Goal: Task Accomplishment & Management: Complete application form

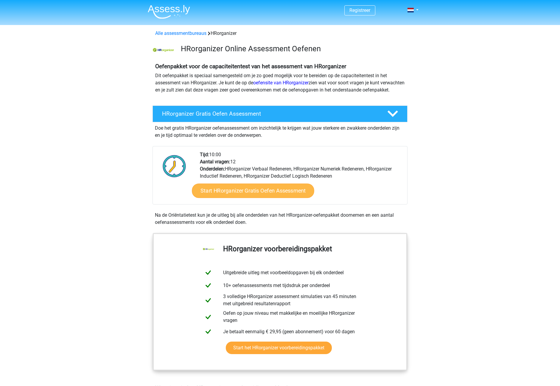
click at [255, 198] on link "Start HRorganizer Gratis Oefen Assessment" at bounding box center [253, 190] width 122 height 14
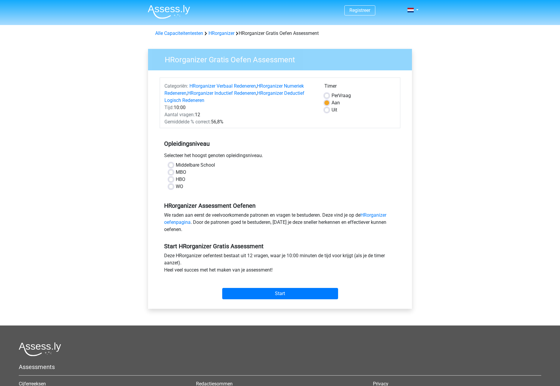
click at [182, 179] on label "HBO" at bounding box center [181, 179] width 10 height 7
click at [173, 179] on input "HBO" at bounding box center [170, 179] width 5 height 6
radio input "true"
click at [291, 292] on input "Start" at bounding box center [280, 293] width 116 height 11
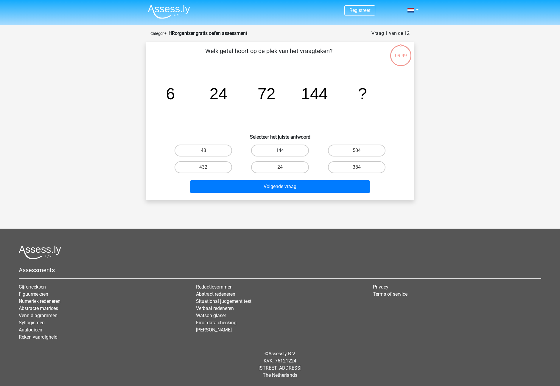
click at [286, 149] on label "144" at bounding box center [279, 150] width 57 height 12
click at [284, 150] on input "144" at bounding box center [282, 152] width 4 height 4
radio input "true"
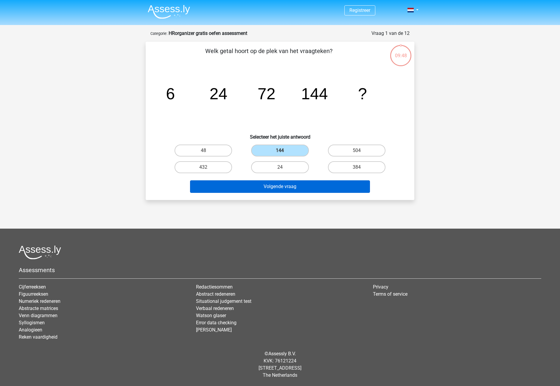
click at [291, 189] on button "Volgende vraag" at bounding box center [280, 186] width 180 height 13
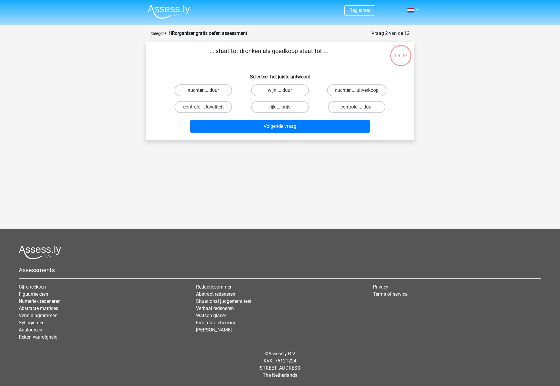
click at [208, 92] on label "nuchter ... duur" at bounding box center [202, 90] width 57 height 12
click at [207, 92] on input "nuchter ... duur" at bounding box center [205, 92] width 4 height 4
radio input "true"
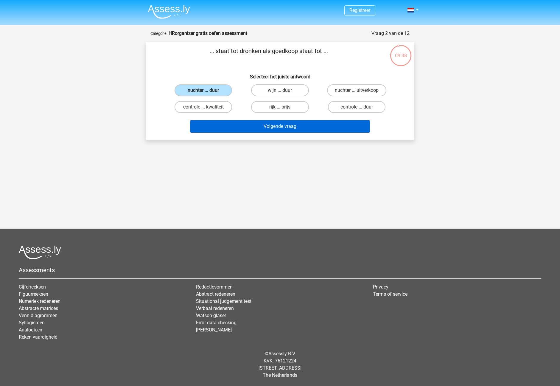
click at [306, 130] on button "Volgende vraag" at bounding box center [280, 126] width 180 height 13
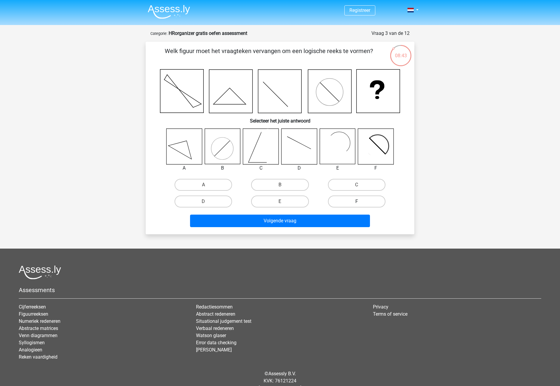
click at [367, 199] on label "F" at bounding box center [356, 201] width 57 height 12
click at [360, 201] on input "F" at bounding box center [358, 203] width 4 height 4
radio input "true"
click at [362, 200] on label "F" at bounding box center [356, 201] width 57 height 12
click at [360, 201] on input "F" at bounding box center [358, 203] width 4 height 4
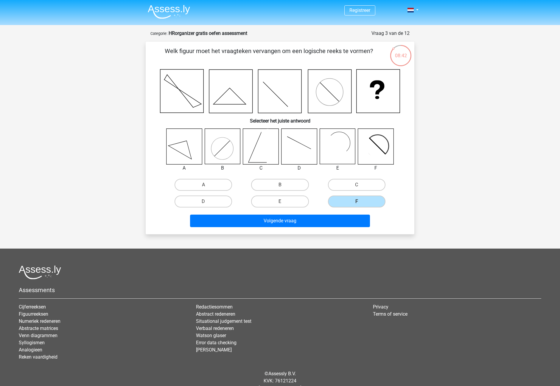
drag, startPoint x: 303, startPoint y: 221, endPoint x: 382, endPoint y: 215, distance: 78.8
click at [303, 221] on button "Volgende vraag" at bounding box center [280, 220] width 180 height 13
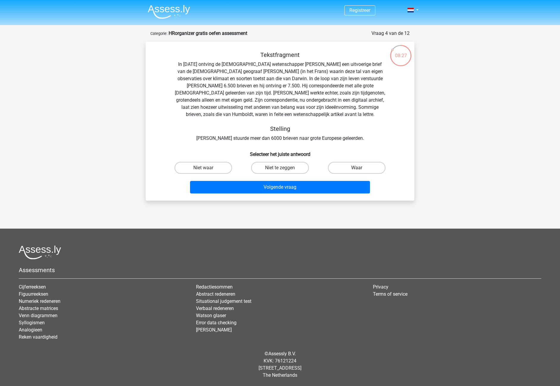
click at [355, 168] on label "Waar" at bounding box center [356, 168] width 57 height 12
click at [356, 168] on input "Waar" at bounding box center [358, 170] width 4 height 4
radio input "true"
click at [287, 180] on div "Volgende vraag" at bounding box center [279, 186] width 249 height 20
click at [287, 187] on button "Volgende vraag" at bounding box center [280, 187] width 180 height 13
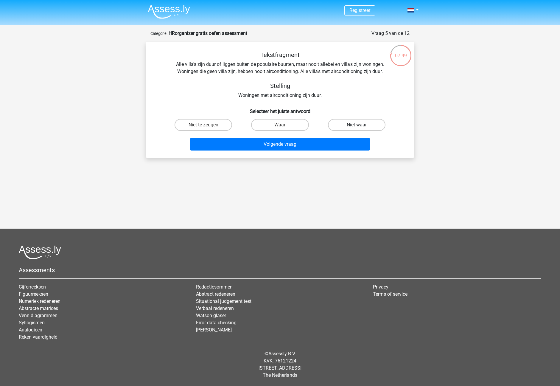
click at [348, 123] on label "Niet waar" at bounding box center [356, 125] width 57 height 12
click at [356, 125] on input "Niet waar" at bounding box center [358, 127] width 4 height 4
radio input "true"
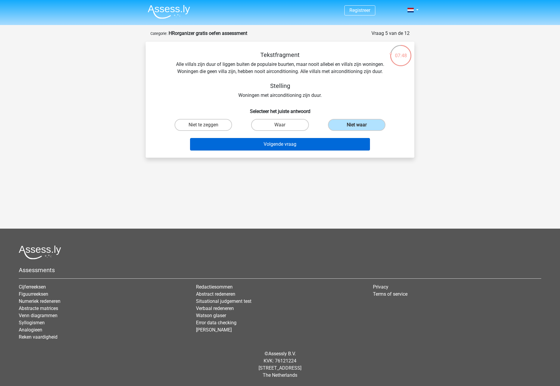
click at [280, 142] on button "Volgende vraag" at bounding box center [280, 144] width 180 height 13
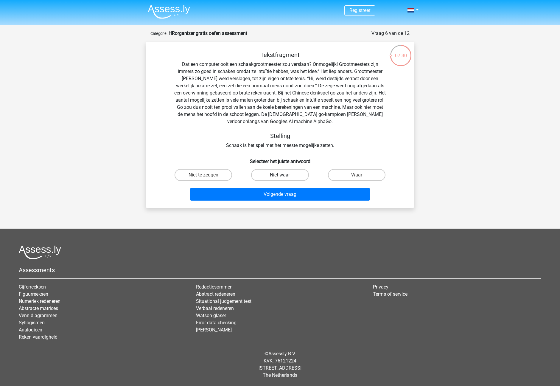
click at [276, 175] on label "Niet waar" at bounding box center [279, 175] width 57 height 12
click at [280, 175] on input "Niet waar" at bounding box center [282, 177] width 4 height 4
radio input "true"
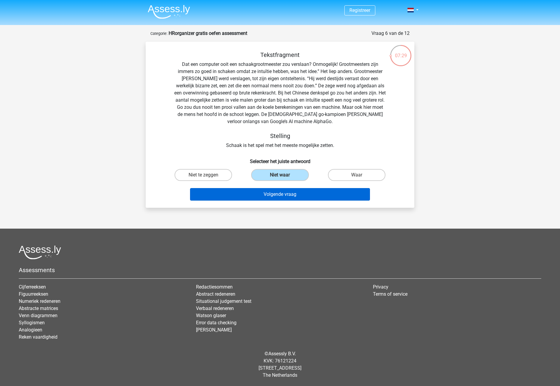
click at [285, 194] on button "Volgende vraag" at bounding box center [280, 194] width 180 height 13
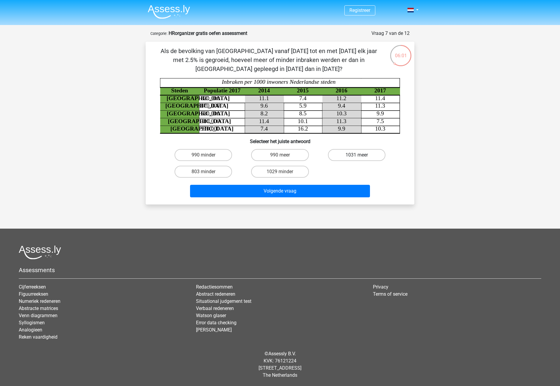
click at [354, 155] on label "1031 meer" at bounding box center [356, 155] width 57 height 12
click at [356, 155] on input "1031 meer" at bounding box center [358, 157] width 4 height 4
radio input "true"
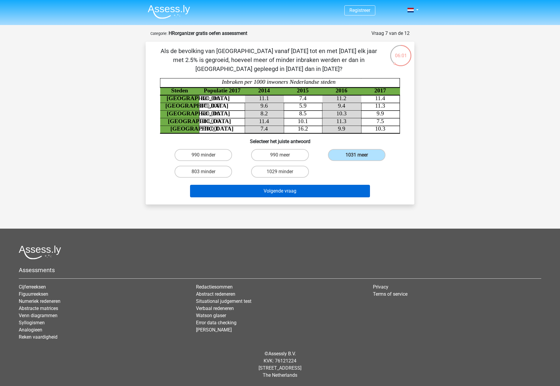
click at [289, 195] on button "Volgende vraag" at bounding box center [280, 191] width 180 height 13
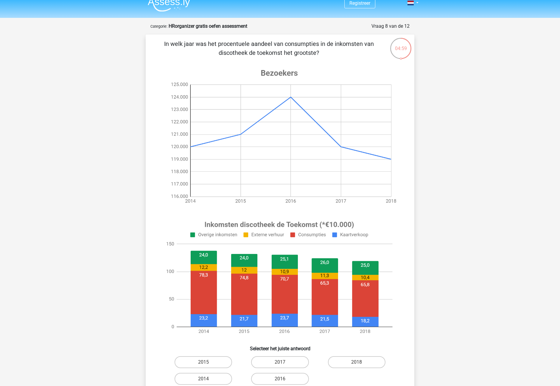
scroll to position [17, 0]
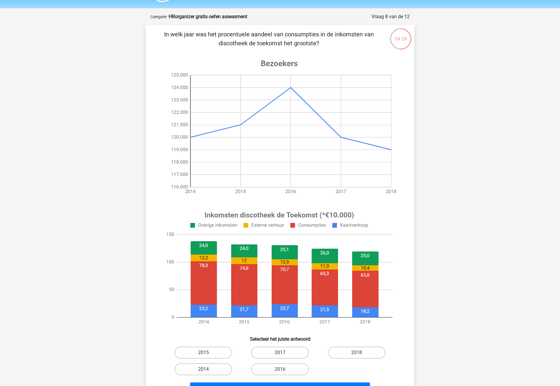
drag, startPoint x: 202, startPoint y: 248, endPoint x: 211, endPoint y: 265, distance: 19.3
click at [211, 265] on image at bounding box center [279, 268] width 238 height 124
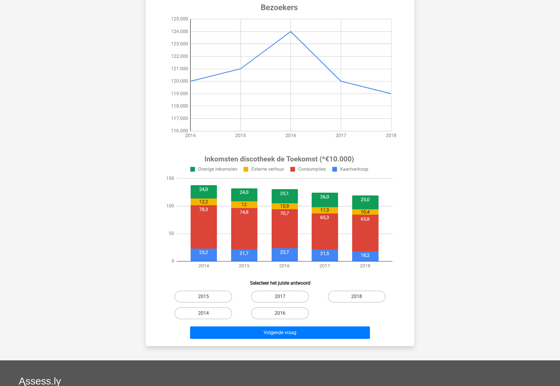
scroll to position [74, 0]
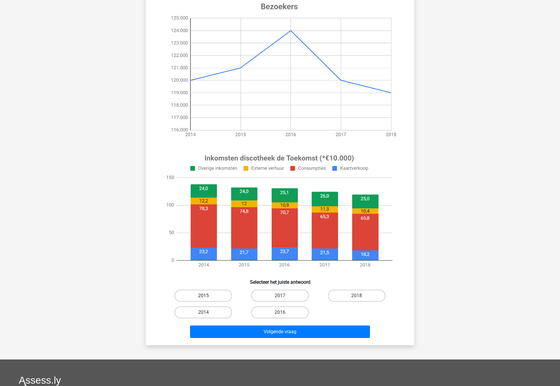
click at [211, 294] on label "2015" at bounding box center [202, 295] width 57 height 12
click at [207, 295] on input "2015" at bounding box center [205, 297] width 4 height 4
radio input "true"
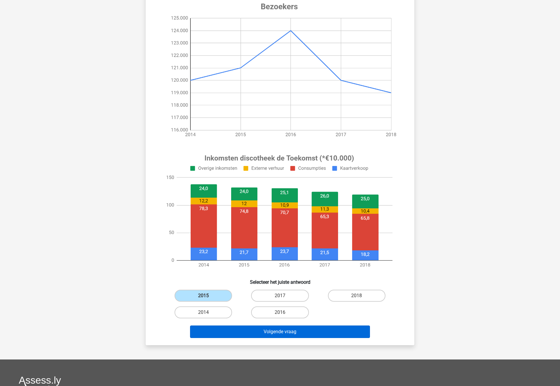
click at [276, 333] on button "Volgende vraag" at bounding box center [280, 331] width 180 height 13
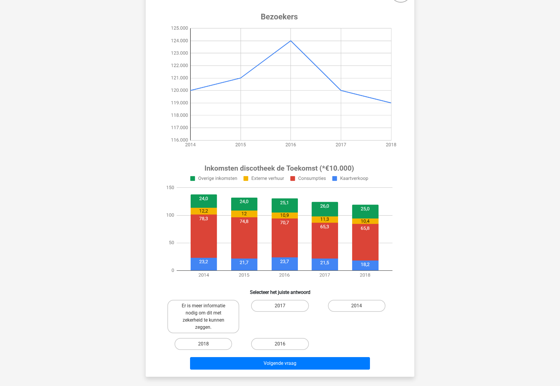
scroll to position [74, 0]
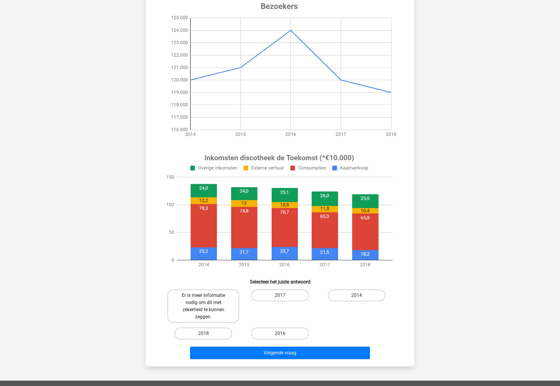
click at [203, 306] on label "Er is meer informatie nodig om dit met zekerheid te kunnen zeggen." at bounding box center [203, 305] width 72 height 33
click at [203, 299] on input "Er is meer informatie nodig om dit met zekerheid te kunnen zeggen." at bounding box center [205, 297] width 4 height 4
radio input "true"
click at [284, 310] on div "2017" at bounding box center [280, 305] width 72 height 33
click at [299, 306] on div "2017" at bounding box center [280, 305] width 72 height 33
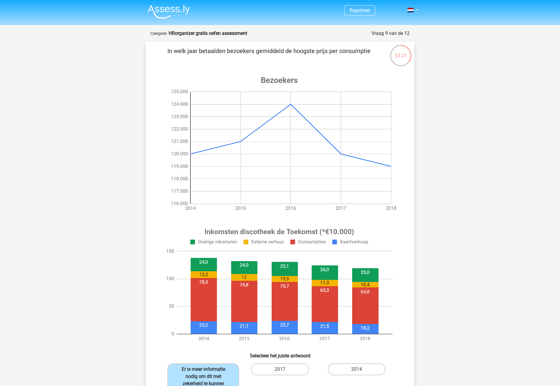
scroll to position [168, 0]
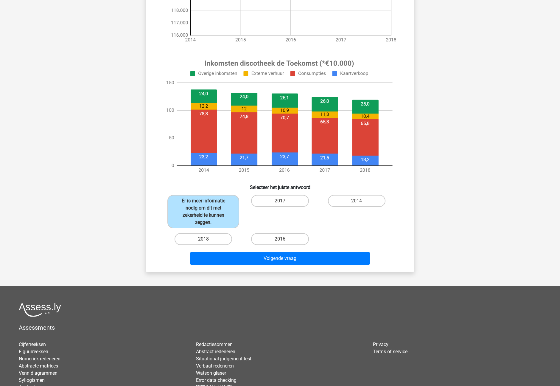
click at [278, 207] on div "2017" at bounding box center [280, 211] width 72 height 33
click at [279, 202] on label "2017" at bounding box center [279, 201] width 57 height 12
click at [280, 202] on input "2017" at bounding box center [282, 203] width 4 height 4
radio input "true"
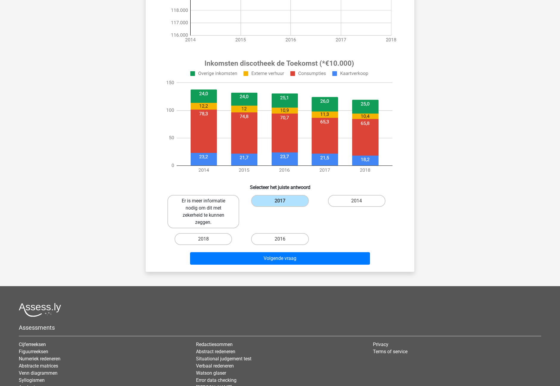
click at [217, 210] on label "Er is meer informatie nodig om dit met zekerheid te kunnen zeggen." at bounding box center [203, 211] width 72 height 33
click at [207, 205] on input "Er is meer informatie nodig om dit met zekerheid te kunnen zeggen." at bounding box center [205, 203] width 4 height 4
radio input "true"
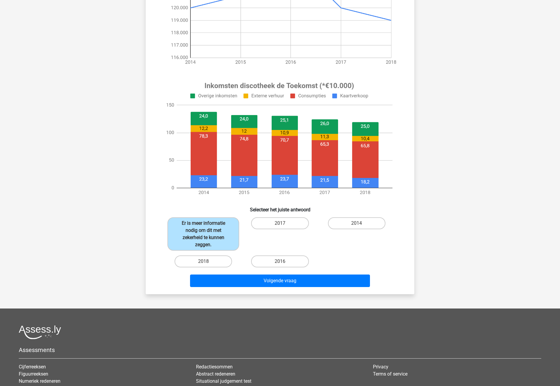
scroll to position [145, 0]
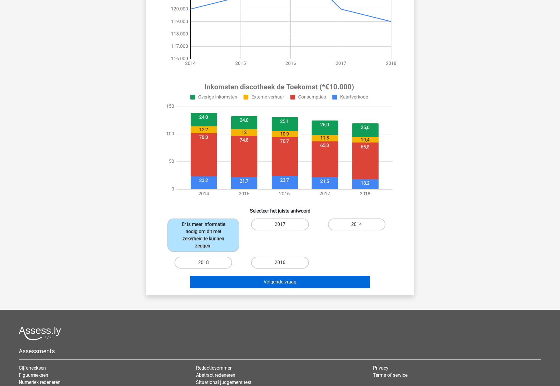
click at [281, 280] on button "Volgende vraag" at bounding box center [280, 281] width 180 height 13
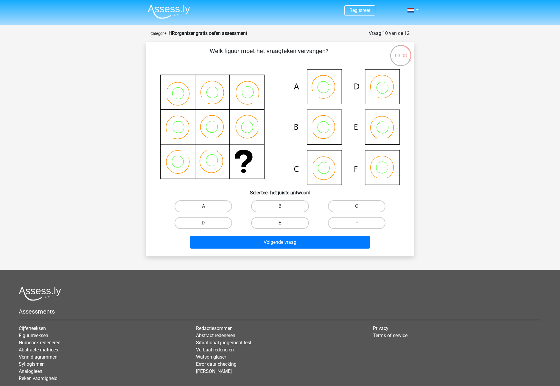
scroll to position [0, 0]
click at [290, 222] on label "E" at bounding box center [279, 223] width 57 height 12
click at [284, 223] on input "E" at bounding box center [282, 225] width 4 height 4
radio input "true"
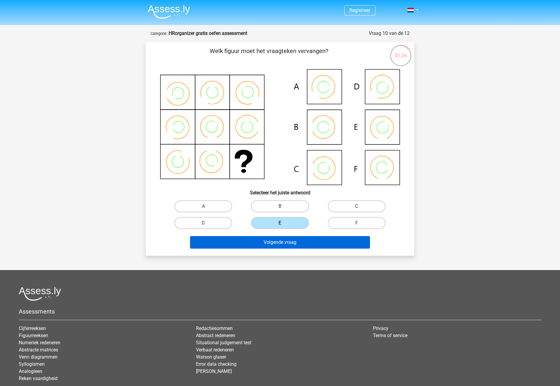
click at [288, 239] on button "Volgende vraag" at bounding box center [280, 242] width 180 height 13
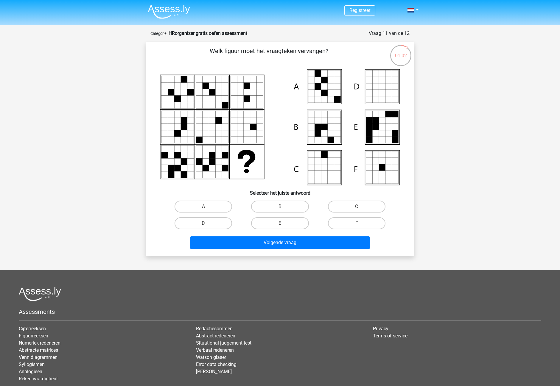
drag, startPoint x: 280, startPoint y: 224, endPoint x: 296, endPoint y: 233, distance: 17.6
click at [281, 224] on input "E" at bounding box center [282, 225] width 4 height 4
radio input "true"
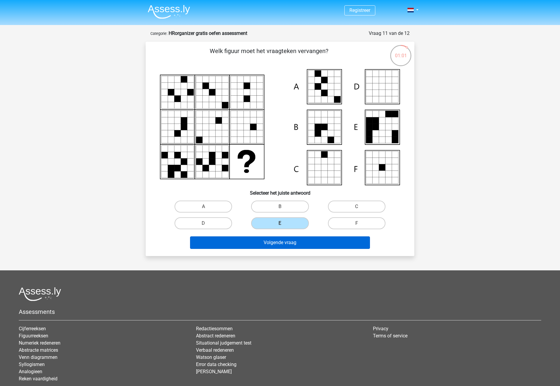
click at [292, 244] on button "Volgende vraag" at bounding box center [280, 242] width 180 height 13
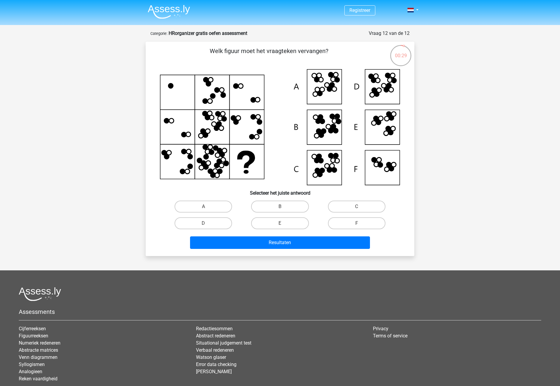
drag, startPoint x: 222, startPoint y: 222, endPoint x: 254, endPoint y: 230, distance: 32.5
click at [222, 222] on label "D" at bounding box center [202, 223] width 57 height 12
click at [207, 223] on input "D" at bounding box center [205, 225] width 4 height 4
radio input "true"
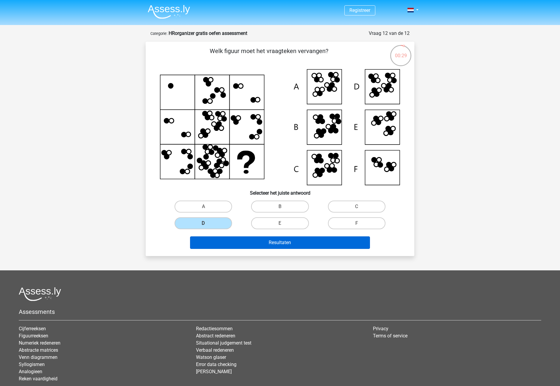
click at [289, 242] on button "Resultaten" at bounding box center [280, 242] width 180 height 13
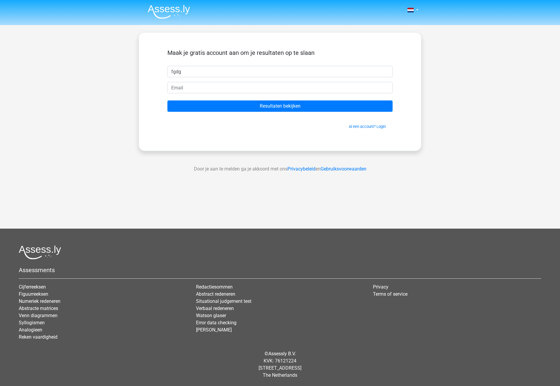
type input "fgdg"
type input "dgfgd@dfdg.com"
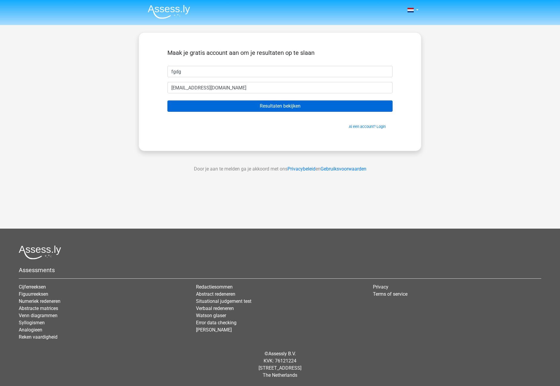
drag, startPoint x: 261, startPoint y: 97, endPoint x: 260, endPoint y: 101, distance: 3.6
click at [261, 97] on form "Maak je gratis account aan om je resultaten op te slaan fgdg dgfgd@dfdg.com Res…" at bounding box center [279, 89] width 225 height 80
click at [261, 103] on input "Resultaten bekijken" at bounding box center [279, 105] width 225 height 11
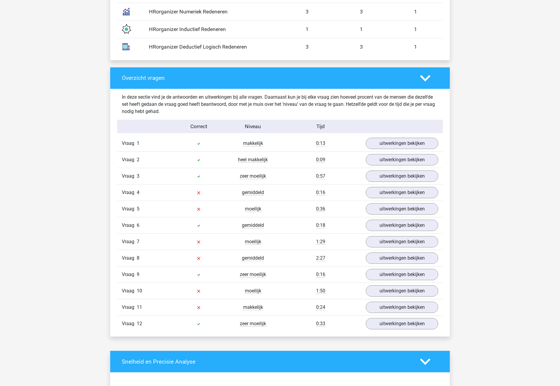
scroll to position [544, 0]
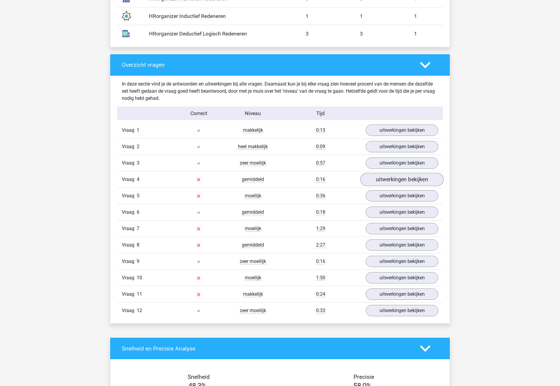
click at [412, 181] on link "uitwerkingen bekijken" at bounding box center [401, 179] width 83 height 13
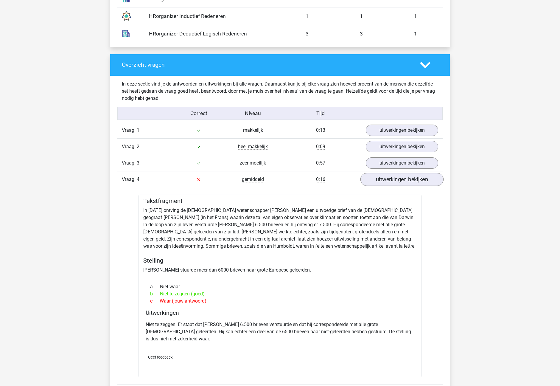
scroll to position [602, 0]
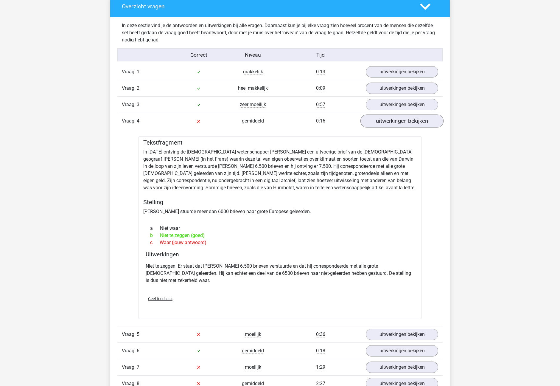
click at [385, 122] on link "uitwerkingen bekijken" at bounding box center [401, 120] width 83 height 13
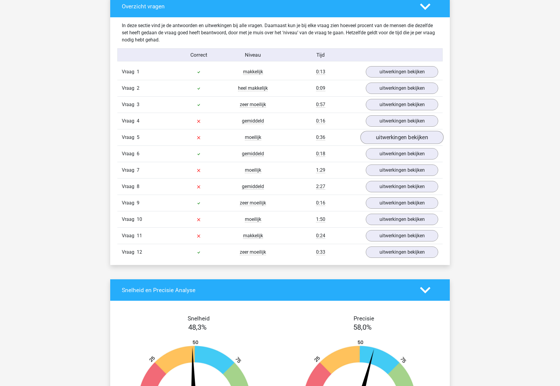
click at [399, 137] on link "uitwerkingen bekijken" at bounding box center [401, 137] width 83 height 13
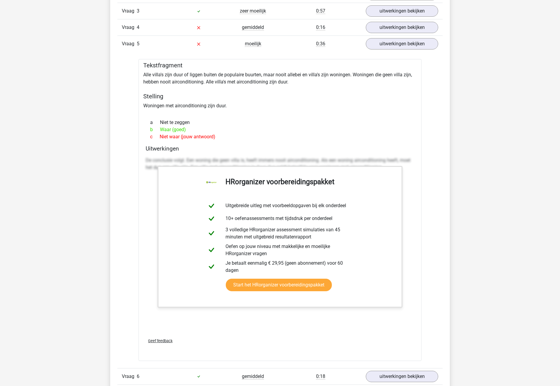
scroll to position [619, 0]
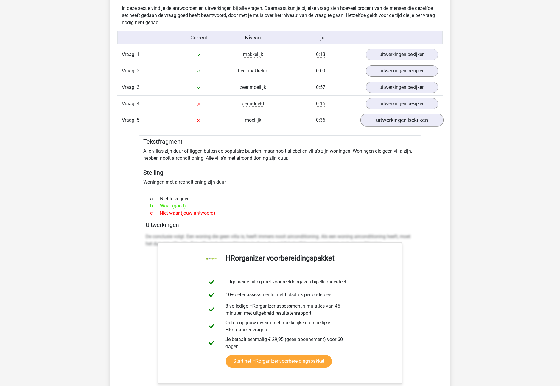
click at [410, 114] on link "uitwerkingen bekijken" at bounding box center [401, 119] width 83 height 13
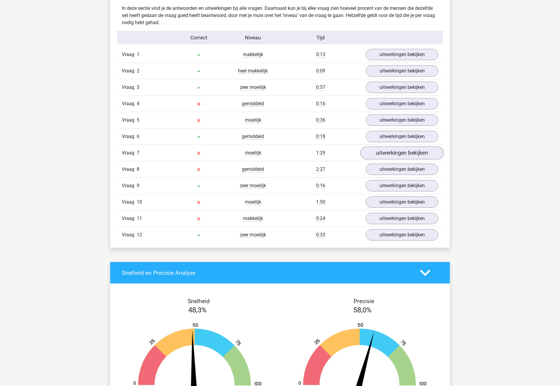
click at [395, 155] on link "uitwerkingen bekijken" at bounding box center [401, 152] width 83 height 13
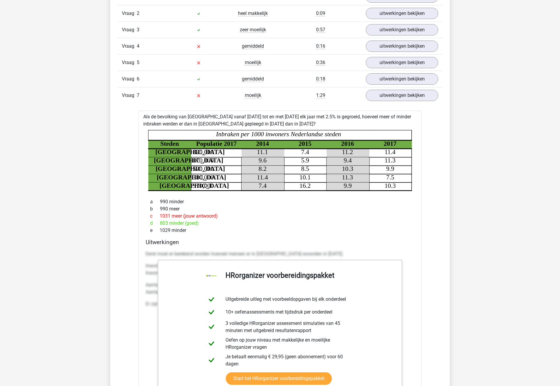
scroll to position [679, 0]
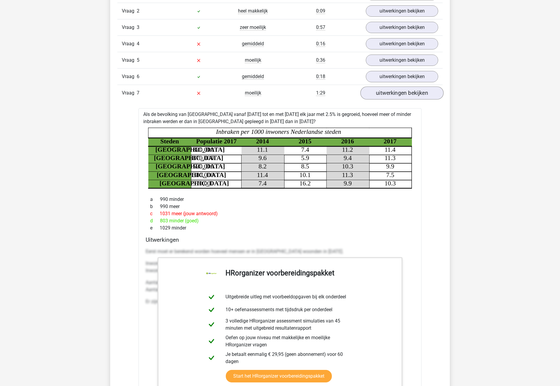
click at [405, 90] on link "uitwerkingen bekijken" at bounding box center [401, 92] width 83 height 13
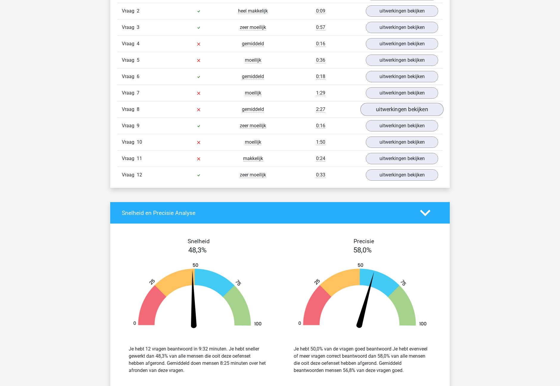
click at [401, 112] on link "uitwerkingen bekijken" at bounding box center [401, 109] width 83 height 13
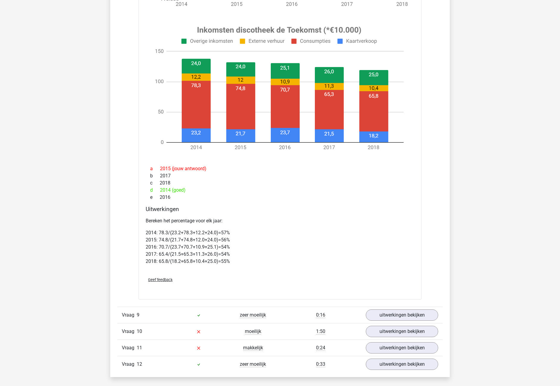
scroll to position [1018, 0]
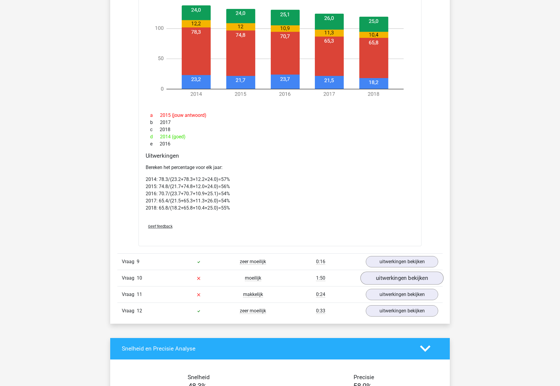
click at [408, 279] on link "uitwerkingen bekijken" at bounding box center [401, 277] width 83 height 13
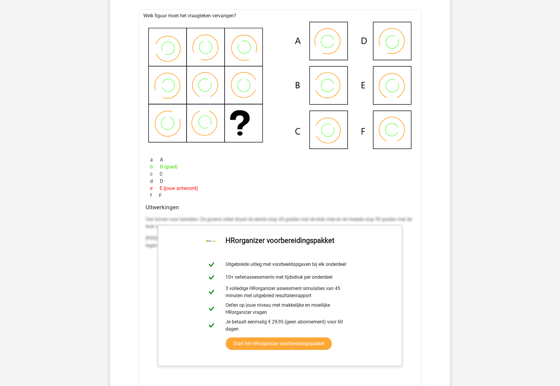
scroll to position [1548, 0]
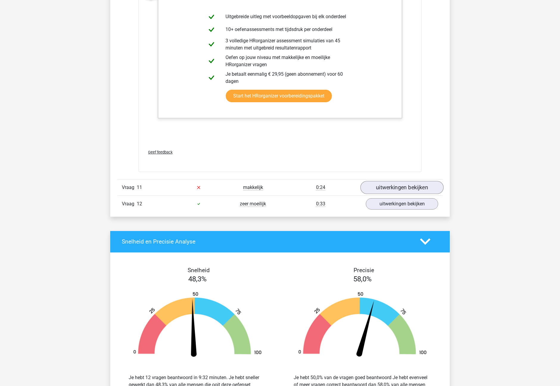
click at [411, 187] on link "uitwerkingen bekijken" at bounding box center [401, 187] width 83 height 13
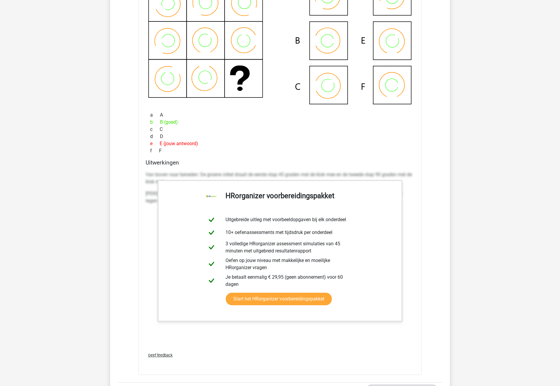
scroll to position [1235, 0]
